Goal: Book appointment/travel/reservation

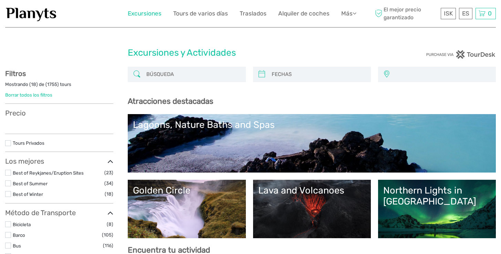
click at [152, 17] on link "Excursiones" at bounding box center [145, 14] width 34 height 10
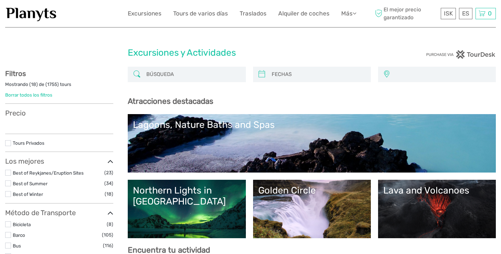
select select
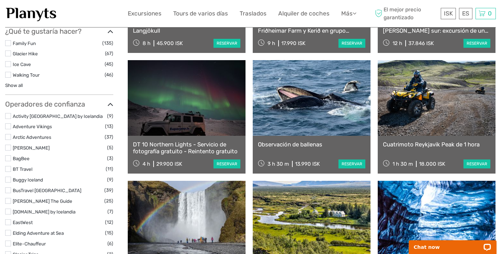
scroll to position [550, 0]
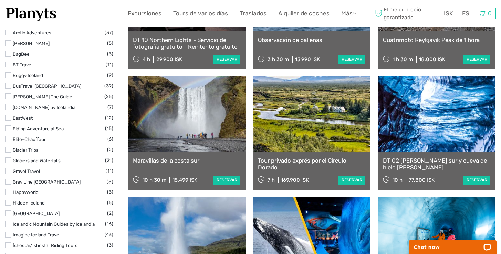
click at [9, 159] on label at bounding box center [8, 161] width 6 height 6
click at [0, 0] on input "checkbox" at bounding box center [0, 0] width 0 height 0
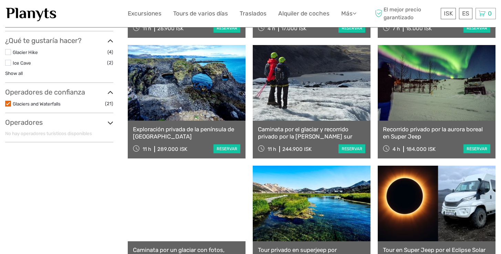
scroll to position [326, 0]
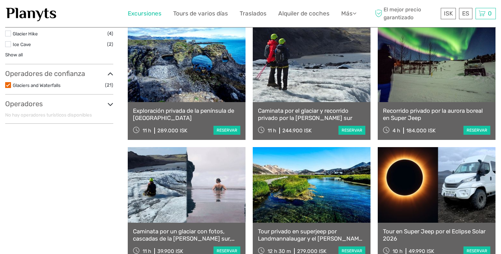
click at [139, 14] on link "Excursiones" at bounding box center [145, 14] width 34 height 10
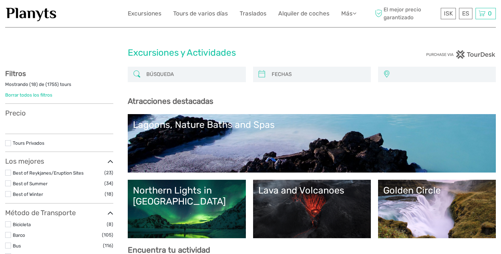
select select
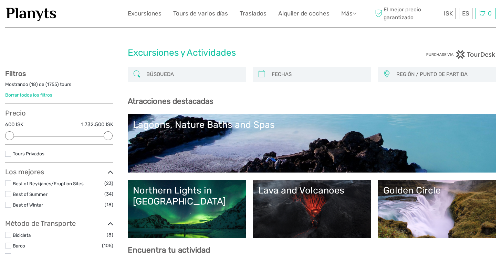
click at [179, 142] on link "Lagoons, Nature Baths and Spas" at bounding box center [312, 143] width 358 height 48
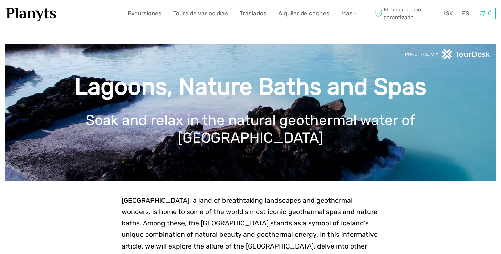
scroll to position [1, 0]
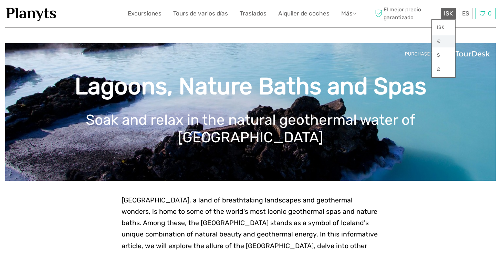
click at [443, 41] on link "€" at bounding box center [443, 41] width 23 height 12
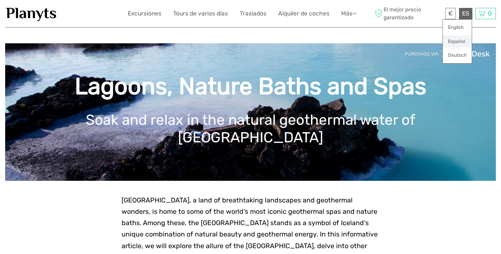
click at [459, 46] on link "Español" at bounding box center [457, 41] width 29 height 12
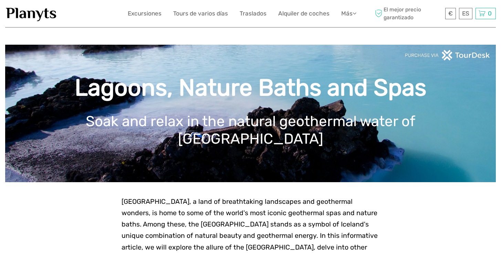
click at [42, 12] on img at bounding box center [31, 13] width 52 height 17
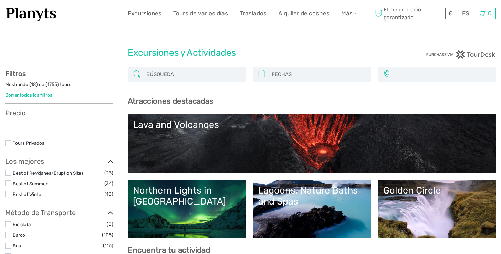
select select
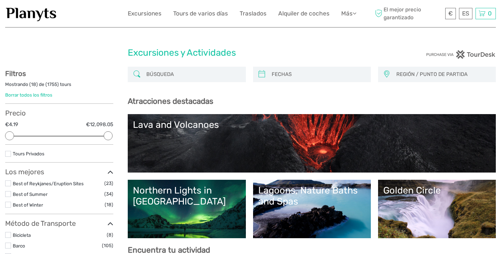
click at [174, 75] on input "search" at bounding box center [193, 75] width 98 height 12
type input "cueva de hielo"
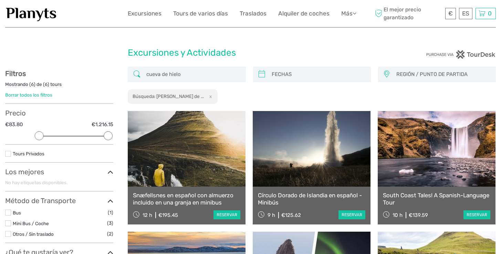
drag, startPoint x: 204, startPoint y: 77, endPoint x: 58, endPoint y: 73, distance: 146.7
click at [105, 77] on div "REGIÓN / PUNTO DE PARTIDA Capital Region East North Northeast Reykjanes / Kefla…" at bounding box center [250, 218] width 491 height 302
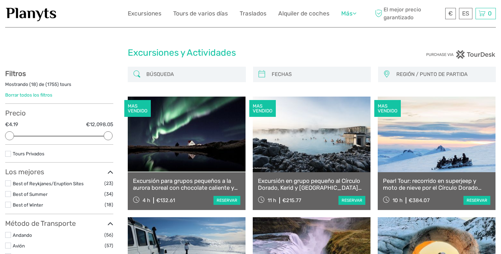
click at [347, 13] on link "Más" at bounding box center [348, 14] width 15 height 10
click at [96, 53] on div "Excursiones y Actividades Excursiones y Actividades" at bounding box center [250, 56] width 491 height 22
click at [137, 15] on link "Excursiones" at bounding box center [145, 14] width 34 height 10
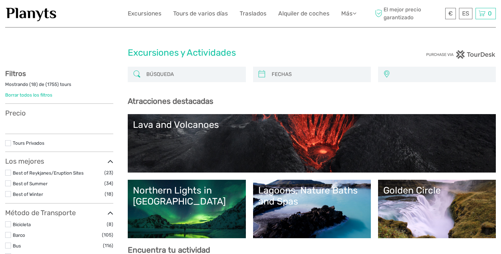
select select
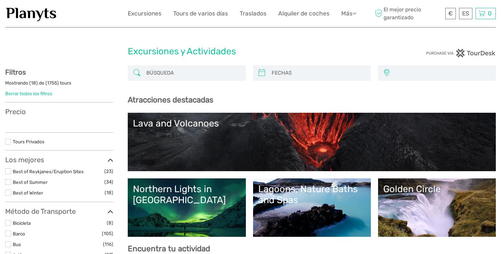
select select
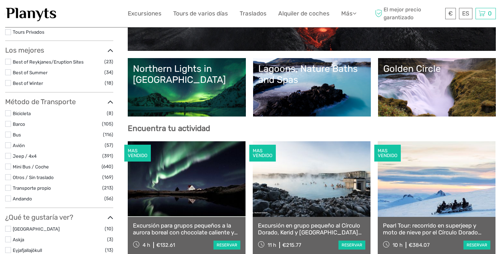
click at [223, 89] on link "Northern Lights in [GEOGRAPHIC_DATA]" at bounding box center [186, 87] width 107 height 48
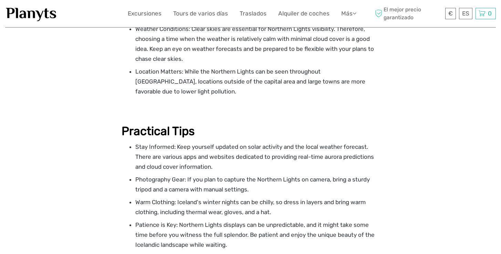
scroll to position [1568, 0]
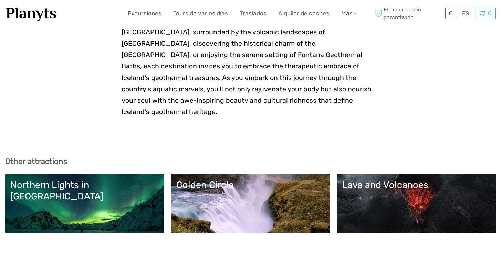
scroll to position [1905, 0]
